Goal: Navigation & Orientation: Find specific page/section

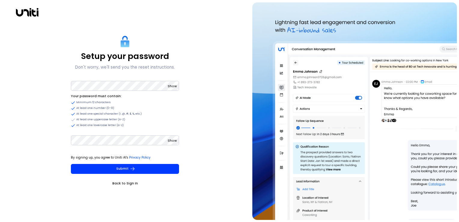
click at [177, 85] on span "Show" at bounding box center [172, 86] width 9 height 5
click at [171, 141] on span "Show" at bounding box center [172, 140] width 9 height 5
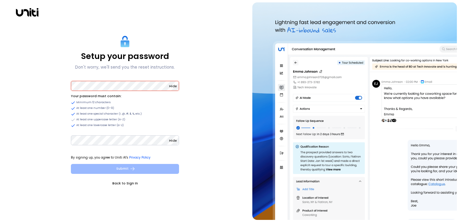
click at [124, 171] on button "Submit" at bounding box center [125, 169] width 108 height 10
click at [113, 167] on button "Submit" at bounding box center [125, 169] width 108 height 10
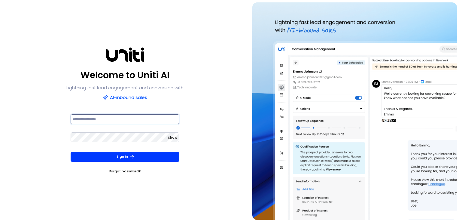
click at [116, 119] on input at bounding box center [125, 119] width 109 height 10
type input "**********"
click at [173, 138] on span "Show" at bounding box center [172, 137] width 9 height 5
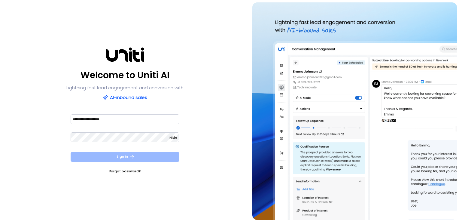
click at [123, 156] on button "Sign In" at bounding box center [125, 157] width 109 height 10
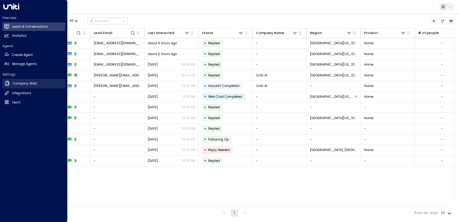
click at [23, 83] on h2 "Company Data" at bounding box center [25, 83] width 24 height 5
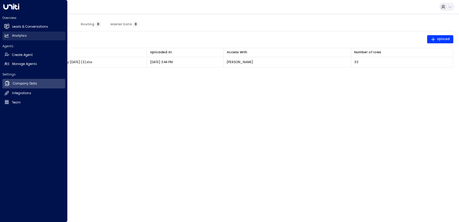
click at [20, 34] on h2 "Analytics" at bounding box center [19, 35] width 15 height 5
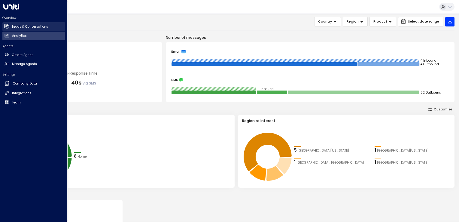
click at [26, 27] on h2 "Leads & Conversations" at bounding box center [30, 26] width 36 height 5
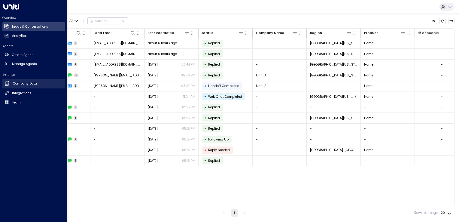
click at [16, 82] on h2 "Company Data" at bounding box center [25, 83] width 24 height 5
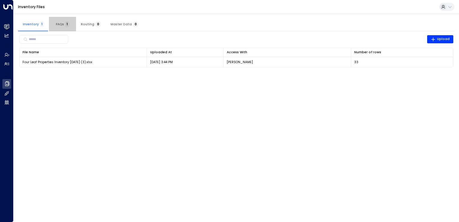
click at [57, 24] on span "FAQs 1" at bounding box center [63, 24] width 14 height 4
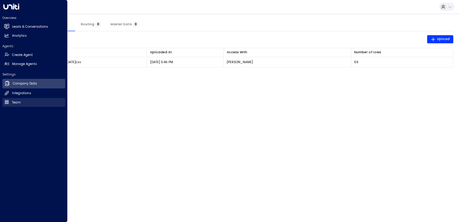
click at [8, 104] on icon at bounding box center [7, 102] width 4 height 4
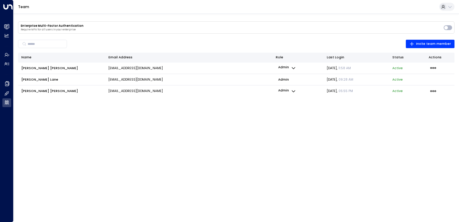
click at [128, 100] on html "Overview Leads & Conversations Leads & Conversations Analytics Analytics Agents…" at bounding box center [229, 50] width 459 height 100
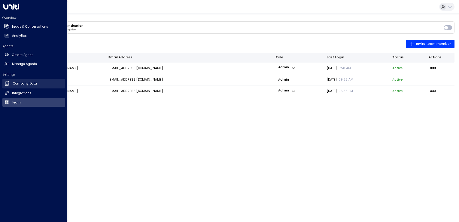
click at [7, 82] on icon at bounding box center [7, 83] width 6 height 6
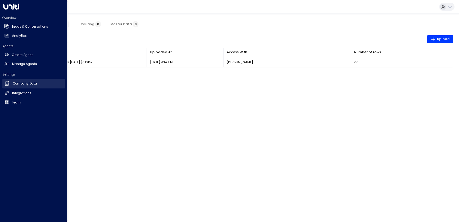
click at [26, 82] on h2 "Company Data" at bounding box center [25, 83] width 24 height 5
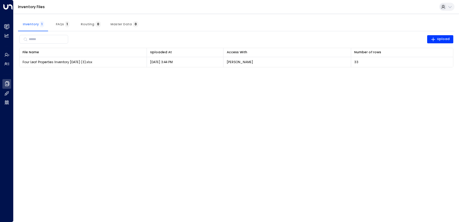
click at [137, 73] on html "Overview Leads & Conversations Leads & Conversations Analytics Analytics Agents…" at bounding box center [229, 36] width 459 height 73
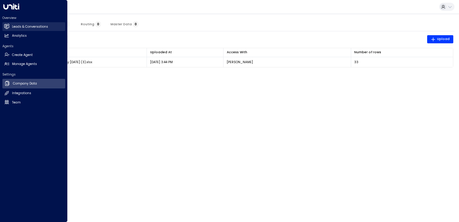
click at [5, 25] on icon at bounding box center [6, 26] width 5 height 4
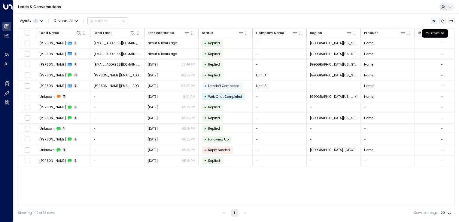
click at [435, 21] on icon "Customize" at bounding box center [434, 21] width 4 height 4
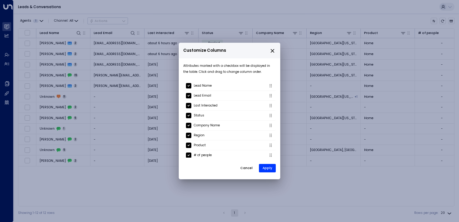
click at [274, 51] on icon "close" at bounding box center [272, 50] width 5 height 5
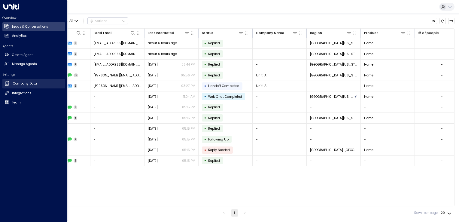
click at [33, 86] on h2 "Company Data" at bounding box center [25, 83] width 24 height 5
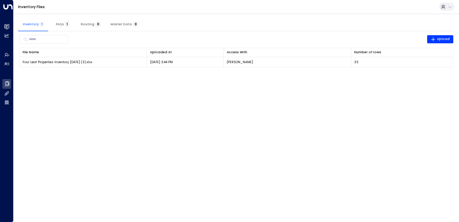
click at [121, 73] on html "Overview Leads & Conversations Leads & Conversations Analytics Analytics Agents…" at bounding box center [229, 36] width 459 height 73
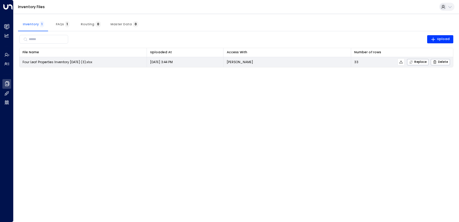
click at [64, 62] on span "Four Leaf Properties Inventory 2025.8.28 (3).xlsx" at bounding box center [58, 62] width 70 height 5
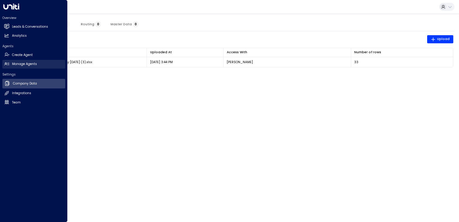
click at [24, 62] on h2 "Manage Agents" at bounding box center [24, 64] width 25 height 5
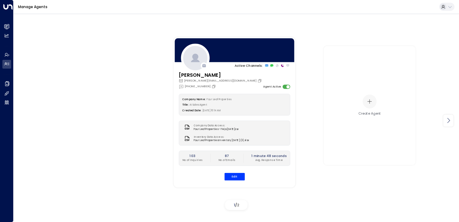
click at [447, 122] on icon at bounding box center [448, 120] width 7 height 7
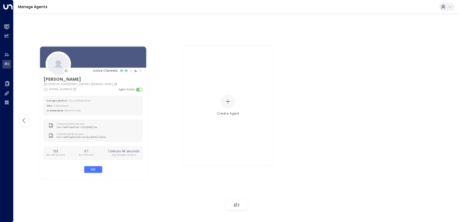
click at [26, 117] on icon at bounding box center [23, 120] width 7 height 7
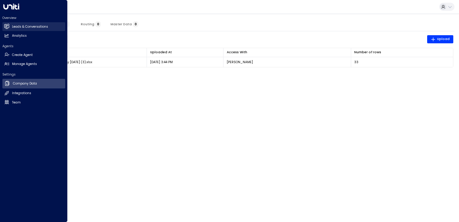
click at [6, 27] on icon at bounding box center [7, 26] width 4 height 5
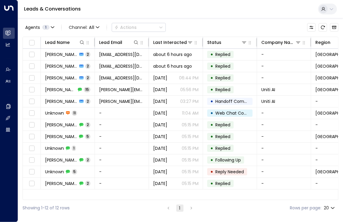
click at [244, 216] on html "Overview Leads & Conversations Leads & Conversations Analytics Analytics Agents…" at bounding box center [171, 108] width 343 height 216
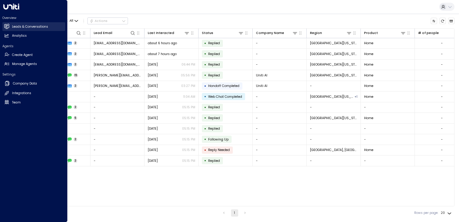
click at [5, 25] on icon at bounding box center [6, 26] width 5 height 4
click at [8, 24] on icon at bounding box center [6, 26] width 5 height 5
click at [6, 24] on icon at bounding box center [6, 26] width 5 height 4
